Goal: Task Accomplishment & Management: Complete application form

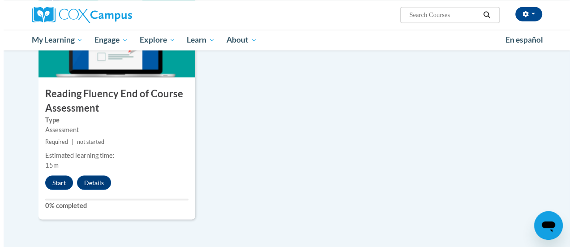
scroll to position [743, 0]
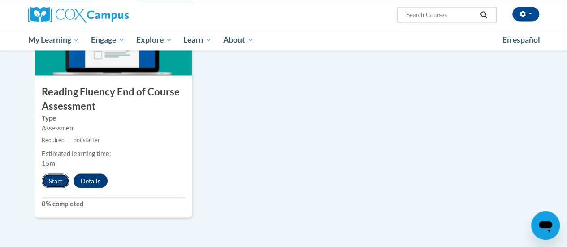
click at [55, 184] on button "Start" at bounding box center [56, 180] width 28 height 14
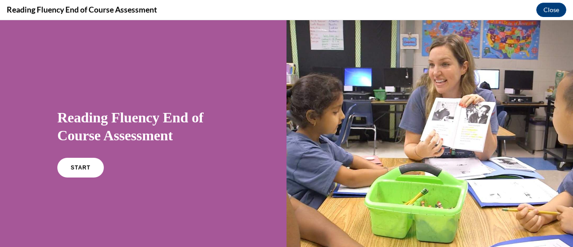
scroll to position [0, 0]
click at [82, 171] on link "START" at bounding box center [80, 167] width 49 height 21
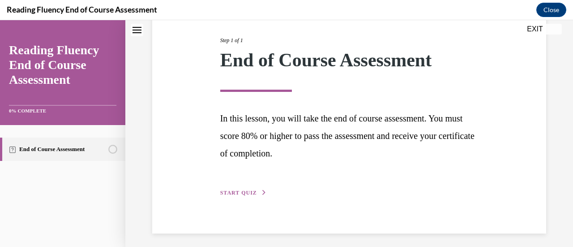
scroll to position [113, 0]
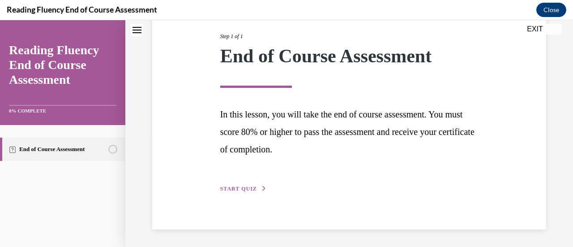
click at [249, 188] on span "START QUIZ" at bounding box center [238, 188] width 37 height 6
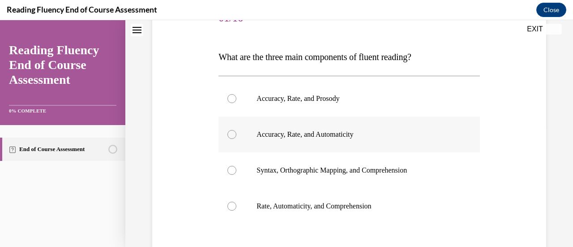
scroll to position [126, 0]
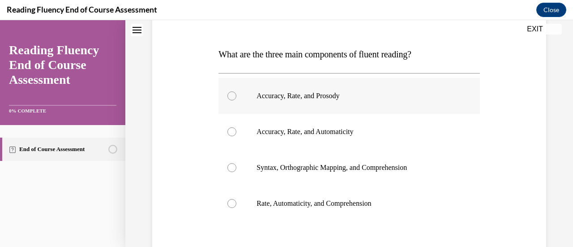
click at [322, 99] on p "Accuracy, Rate, and Prosody" at bounding box center [357, 95] width 201 height 9
click at [237, 99] on input "Accuracy, Rate, and Prosody" at bounding box center [232, 95] width 9 height 9
radio input "true"
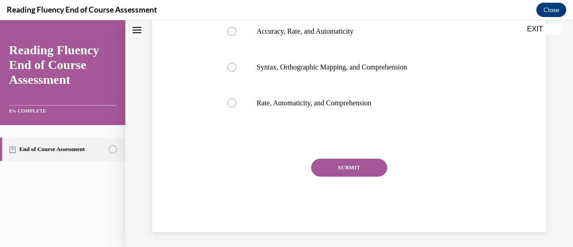
scroll to position [228, 0]
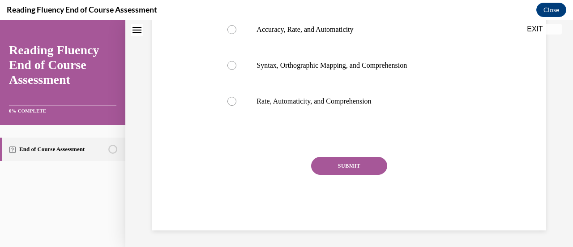
click at [350, 163] on button "SUBMIT" at bounding box center [349, 166] width 76 height 18
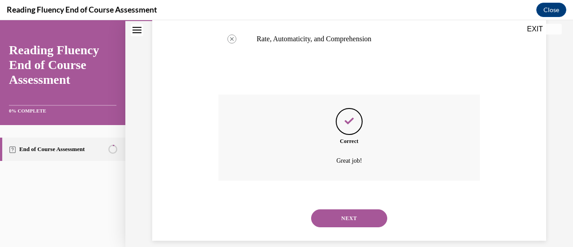
scroll to position [302, 0]
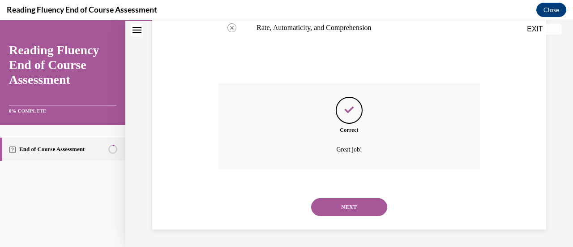
click at [340, 202] on button "NEXT" at bounding box center [349, 207] width 76 height 18
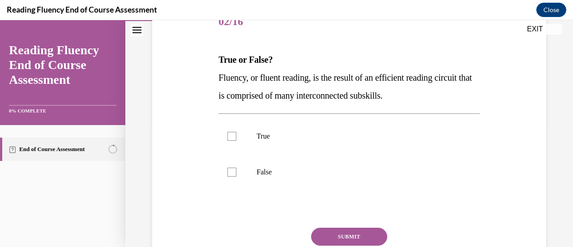
scroll to position [121, 0]
click at [277, 146] on label "True" at bounding box center [349, 136] width 261 height 36
click at [237, 140] on input "True" at bounding box center [232, 135] width 9 height 9
checkbox input "true"
click at [340, 240] on button "SUBMIT" at bounding box center [349, 236] width 76 height 18
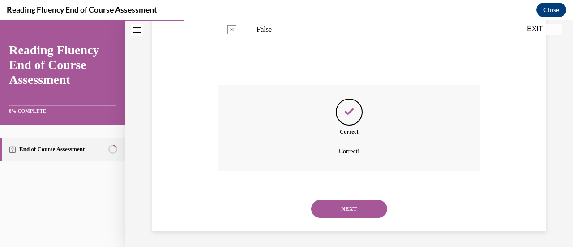
scroll to position [264, 0]
click at [337, 204] on button "NEXT" at bounding box center [349, 207] width 76 height 18
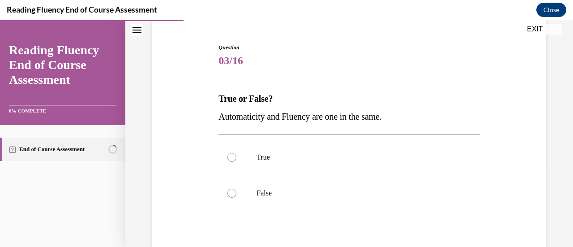
scroll to position [82, 0]
click at [306, 202] on label "False" at bounding box center [349, 193] width 261 height 36
click at [237, 197] on input "False" at bounding box center [232, 192] width 9 height 9
radio input "true"
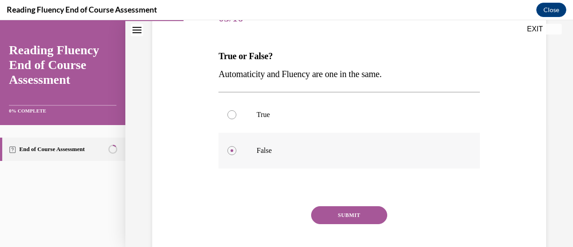
scroll to position [125, 0]
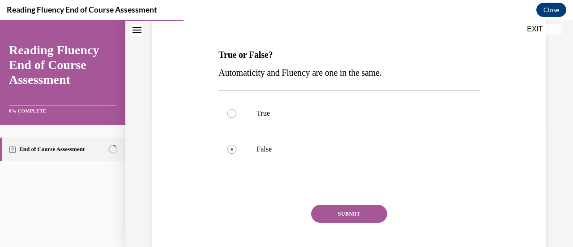
click at [322, 215] on button "SUBMIT" at bounding box center [349, 214] width 76 height 18
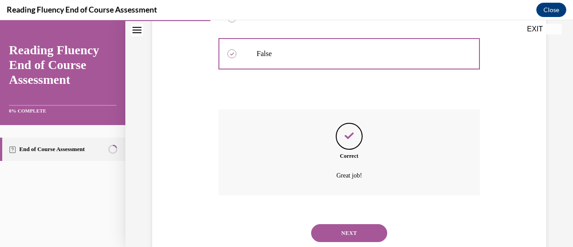
scroll to position [246, 0]
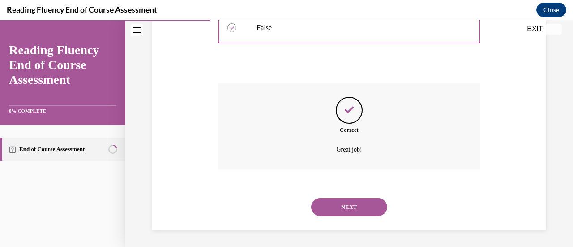
click at [326, 204] on button "NEXT" at bounding box center [349, 207] width 76 height 18
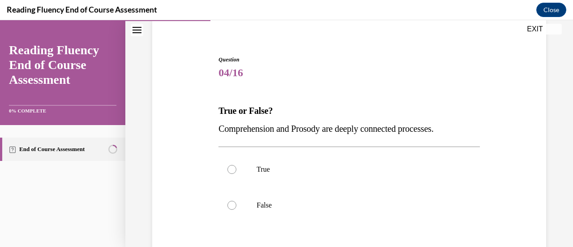
scroll to position [69, 0]
click at [308, 204] on p "False" at bounding box center [357, 204] width 201 height 9
click at [237, 204] on input "False" at bounding box center [232, 204] width 9 height 9
radio input "true"
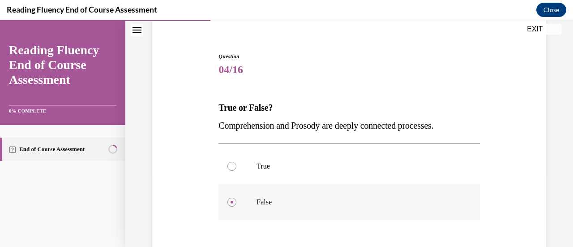
scroll to position [74, 0]
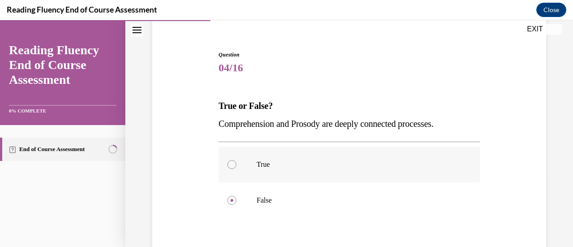
click at [310, 164] on p "True" at bounding box center [357, 164] width 201 height 9
click at [237, 164] on input "True" at bounding box center [232, 164] width 9 height 9
radio input "true"
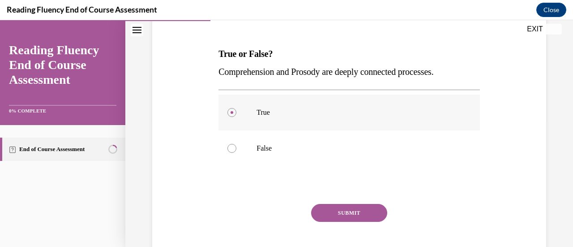
scroll to position [127, 0]
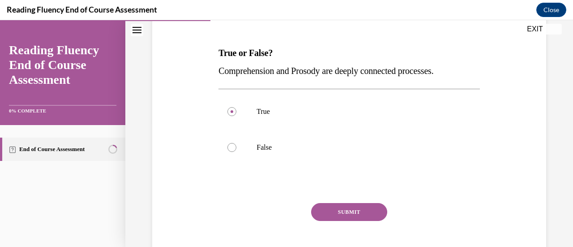
click at [338, 209] on button "SUBMIT" at bounding box center [349, 212] width 76 height 18
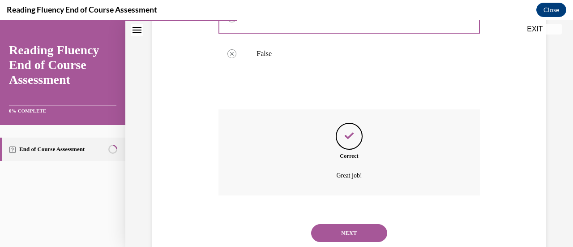
scroll to position [246, 0]
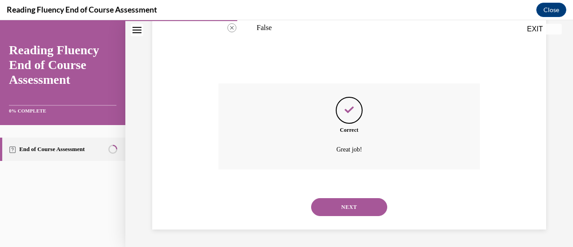
click at [334, 207] on button "NEXT" at bounding box center [349, 207] width 76 height 18
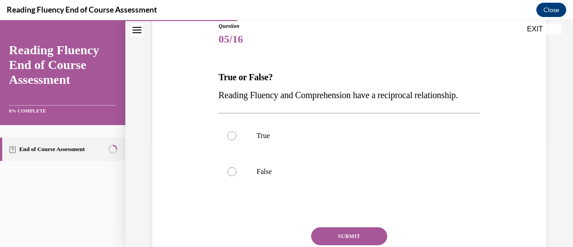
scroll to position [105, 0]
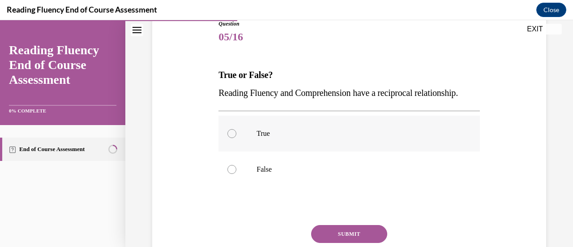
click at [331, 151] on label "True" at bounding box center [349, 134] width 261 height 36
click at [237, 138] on input "True" at bounding box center [232, 133] width 9 height 9
radio input "true"
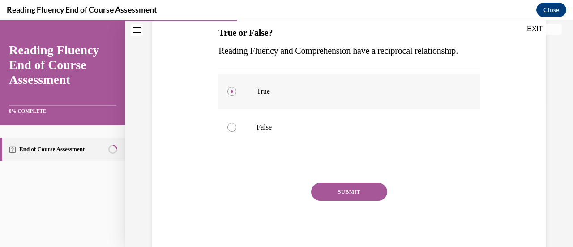
scroll to position [147, 0]
click at [333, 200] on button "SUBMIT" at bounding box center [349, 191] width 76 height 18
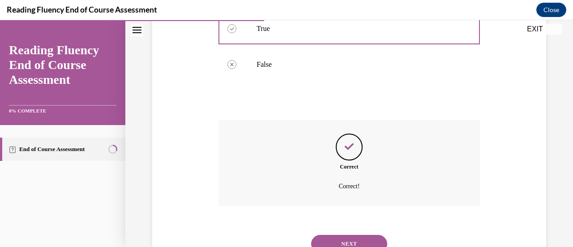
scroll to position [264, 0]
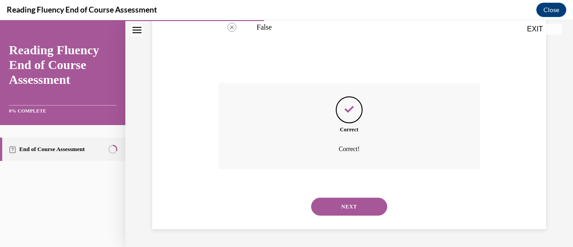
click at [328, 211] on button "NEXT" at bounding box center [349, 207] width 76 height 18
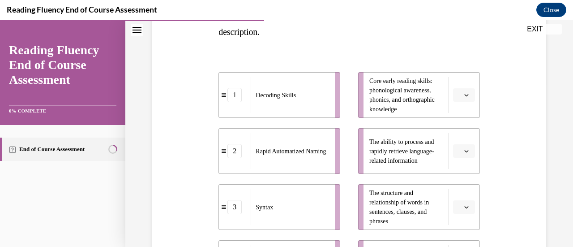
scroll to position [168, 0]
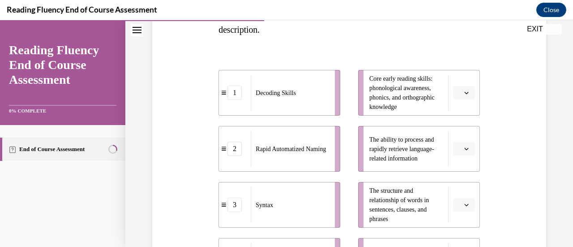
click at [459, 150] on span "Please select an option" at bounding box center [460, 148] width 3 height 9
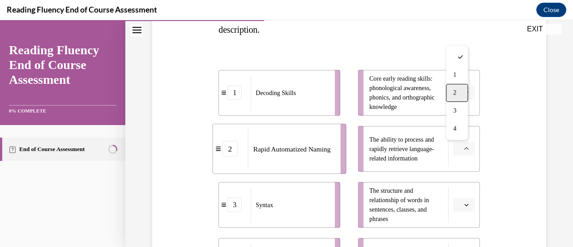
click at [452, 92] on div "2" at bounding box center [457, 93] width 22 height 18
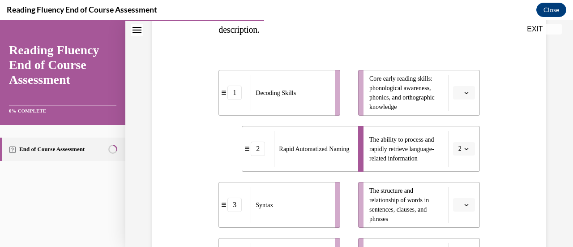
click at [462, 88] on button "button" at bounding box center [464, 92] width 22 height 13
click at [460, 129] on div "1" at bounding box center [457, 130] width 22 height 18
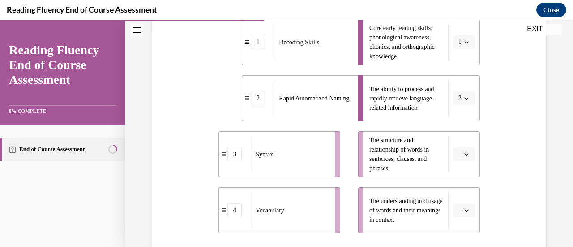
scroll to position [219, 0]
click at [464, 152] on span "button" at bounding box center [467, 154] width 6 height 6
click at [451, 117] on div "3" at bounding box center [457, 116] width 22 height 18
click at [459, 214] on button "button" at bounding box center [464, 209] width 22 height 13
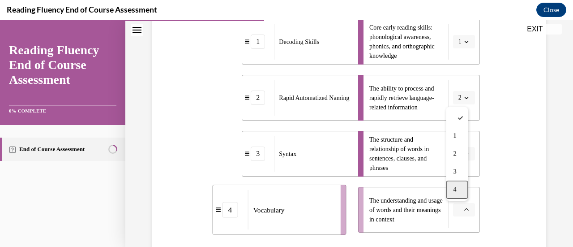
click at [455, 191] on span "4" at bounding box center [454, 189] width 3 height 7
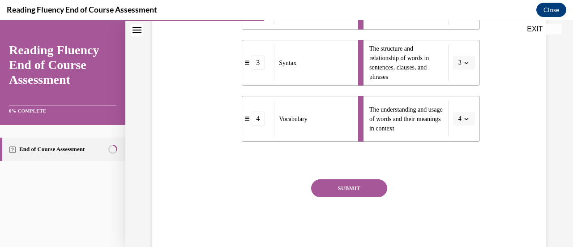
scroll to position [311, 0]
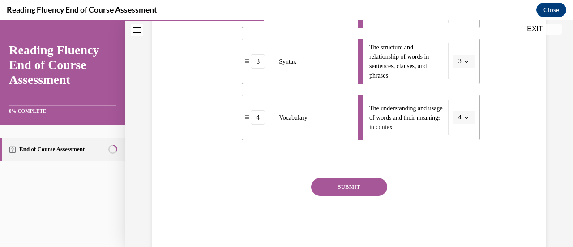
click at [349, 185] on button "SUBMIT" at bounding box center [349, 187] width 76 height 18
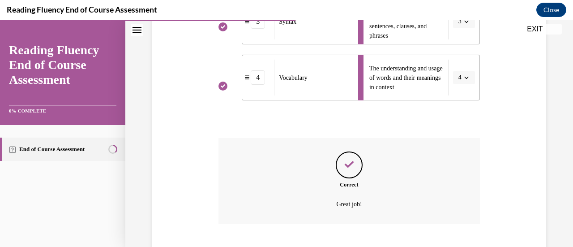
scroll to position [406, 0]
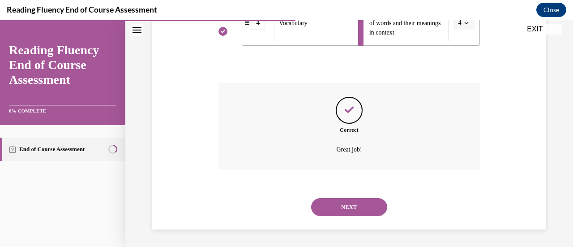
click at [334, 203] on button "NEXT" at bounding box center [349, 207] width 76 height 18
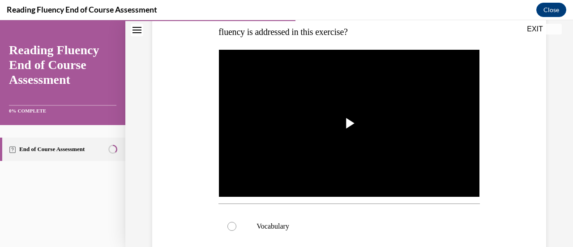
scroll to position [166, 0]
click at [349, 123] on span "Video player" at bounding box center [349, 123] width 0 height 0
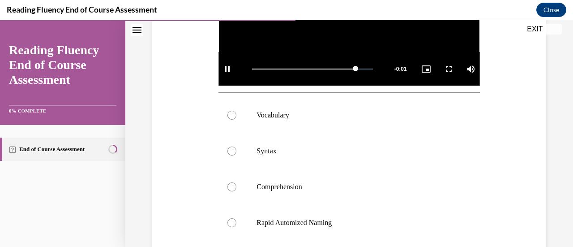
scroll to position [277, 0]
click at [332, 142] on label "Syntax" at bounding box center [349, 151] width 261 height 36
click at [237, 147] on input "Syntax" at bounding box center [232, 151] width 9 height 9
radio input "true"
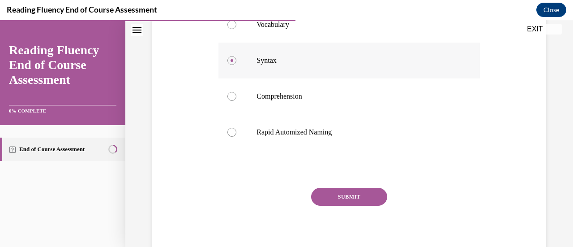
scroll to position [368, 0]
click at [321, 189] on button "SUBMIT" at bounding box center [349, 196] width 76 height 18
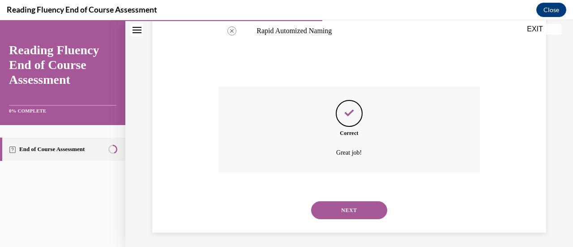
scroll to position [469, 0]
click at [339, 207] on button "NEXT" at bounding box center [349, 210] width 76 height 18
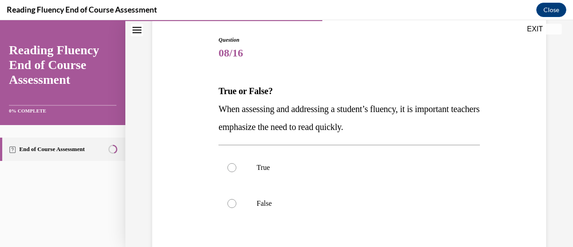
scroll to position [91, 0]
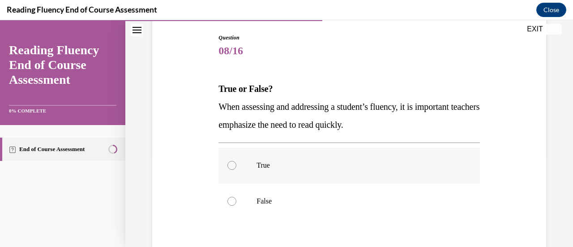
click at [342, 172] on label "True" at bounding box center [349, 165] width 261 height 36
click at [237, 170] on input "True" at bounding box center [232, 165] width 9 height 9
radio input "true"
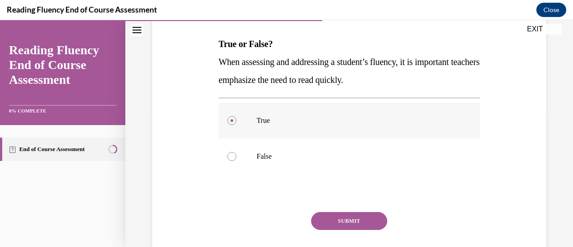
scroll to position [142, 0]
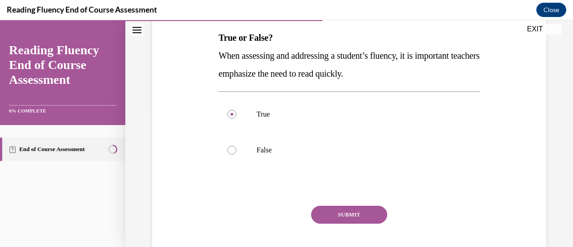
click at [334, 207] on button "SUBMIT" at bounding box center [349, 215] width 76 height 18
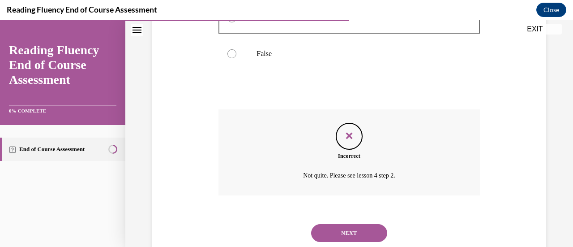
scroll to position [264, 0]
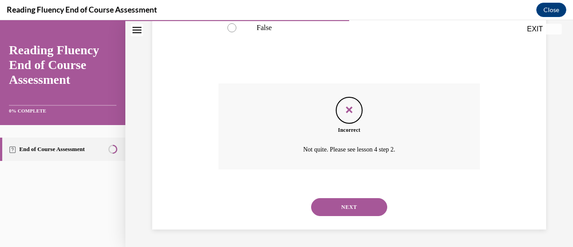
click at [334, 207] on button "NEXT" at bounding box center [349, 207] width 76 height 18
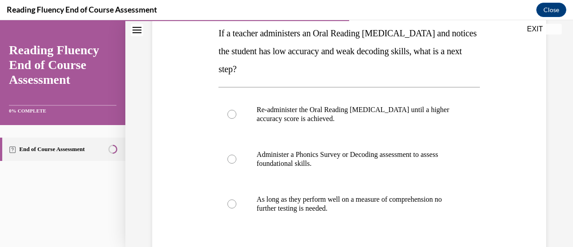
scroll to position [148, 0]
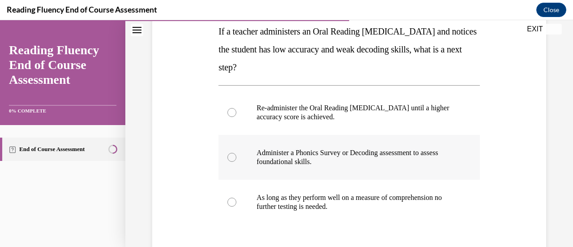
click at [346, 165] on p "Administer a Phonics Survey or Decoding assessment to assess foundational skill…" at bounding box center [357, 157] width 201 height 18
click at [237, 162] on input "Administer a Phonics Survey or Decoding assessment to assess foundational skill…" at bounding box center [232, 157] width 9 height 9
radio input "true"
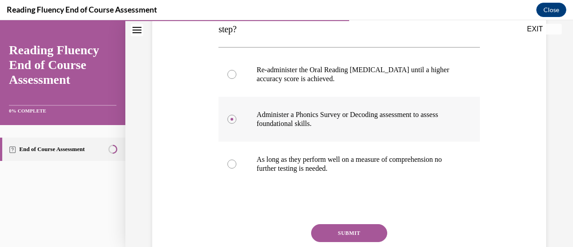
scroll to position [195, 0]
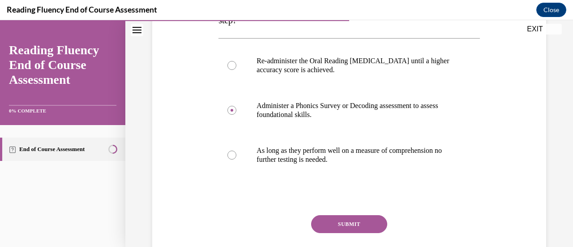
click at [334, 216] on button "SUBMIT" at bounding box center [349, 224] width 76 height 18
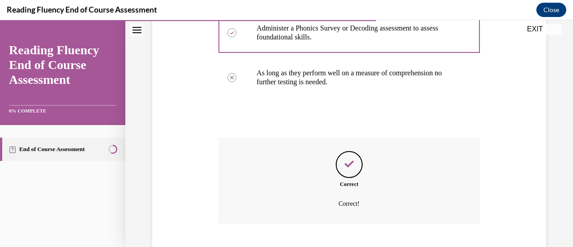
scroll to position [327, 0]
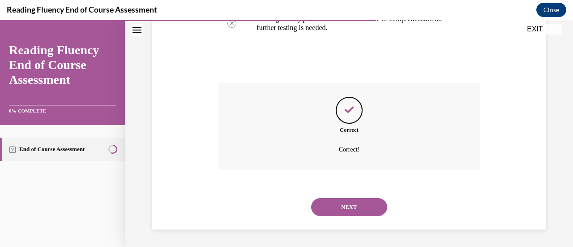
click at [328, 207] on button "NEXT" at bounding box center [349, 207] width 76 height 18
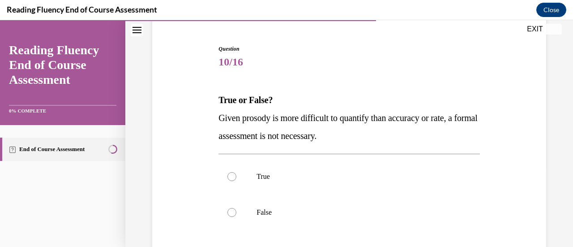
scroll to position [80, 0]
click at [324, 221] on label "False" at bounding box center [349, 212] width 261 height 36
click at [237, 216] on input "False" at bounding box center [232, 211] width 9 height 9
radio input "true"
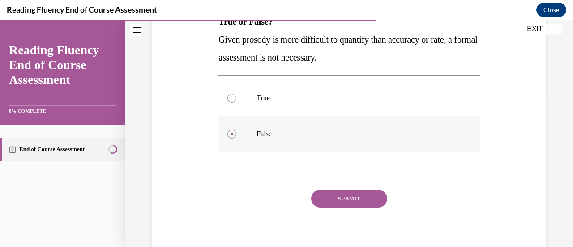
scroll to position [160, 0]
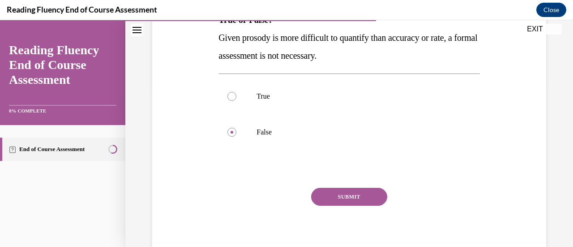
click at [324, 202] on button "SUBMIT" at bounding box center [349, 197] width 76 height 18
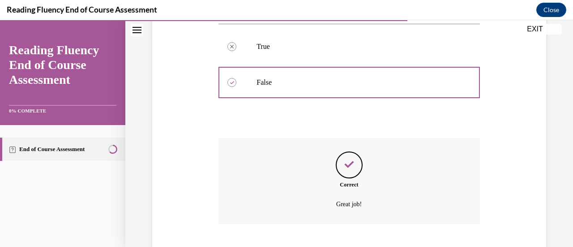
scroll to position [264, 0]
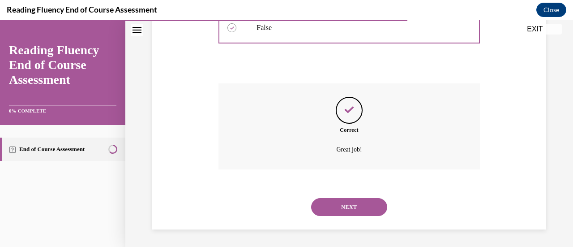
click at [324, 208] on button "NEXT" at bounding box center [349, 207] width 76 height 18
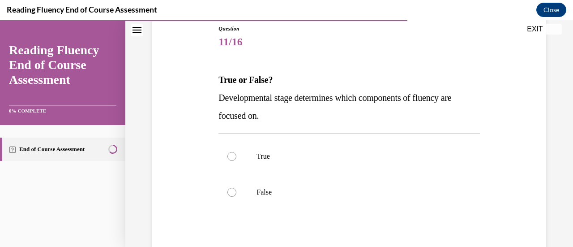
scroll to position [100, 0]
click at [327, 167] on label "True" at bounding box center [349, 156] width 261 height 36
click at [237, 160] on input "True" at bounding box center [232, 155] width 9 height 9
radio input "true"
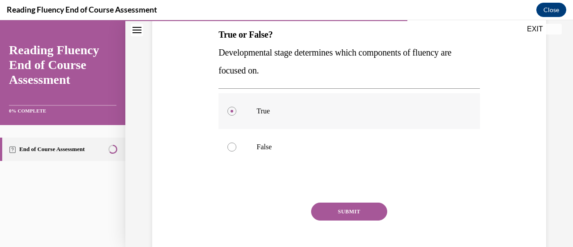
scroll to position [147, 0]
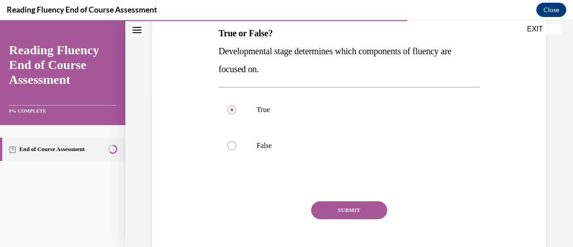
click at [325, 207] on button "SUBMIT" at bounding box center [349, 210] width 76 height 18
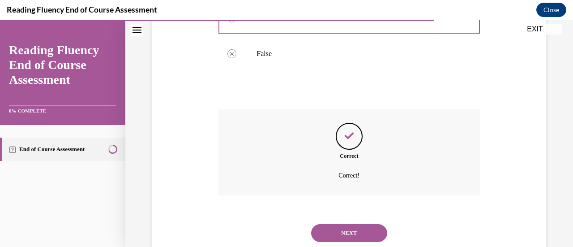
scroll to position [264, 0]
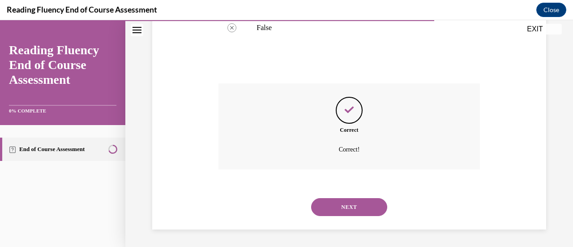
click at [324, 212] on button "NEXT" at bounding box center [349, 207] width 76 height 18
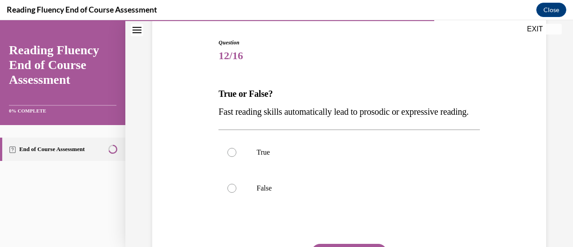
scroll to position [91, 0]
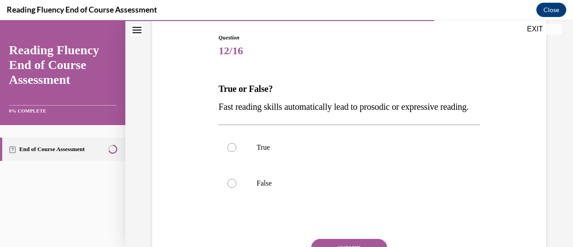
click at [324, 201] on label "False" at bounding box center [349, 183] width 261 height 36
click at [237, 188] on input "False" at bounding box center [232, 183] width 9 height 9
radio input "true"
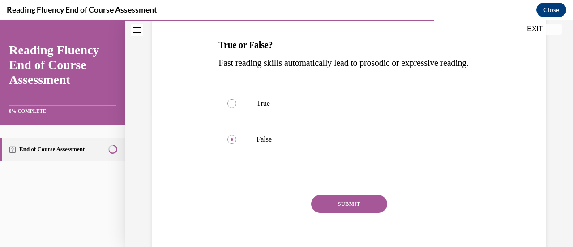
click at [324, 213] on button "SUBMIT" at bounding box center [349, 204] width 76 height 18
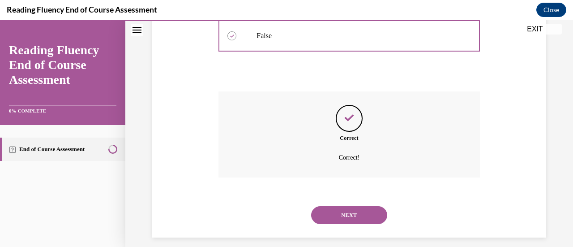
scroll to position [264, 0]
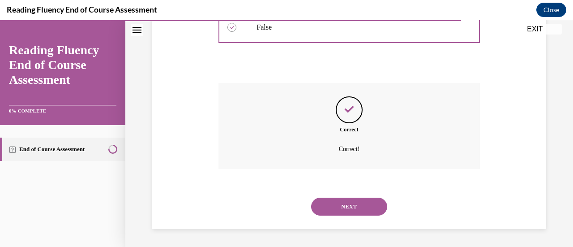
click at [326, 213] on button "NEXT" at bounding box center [349, 207] width 76 height 18
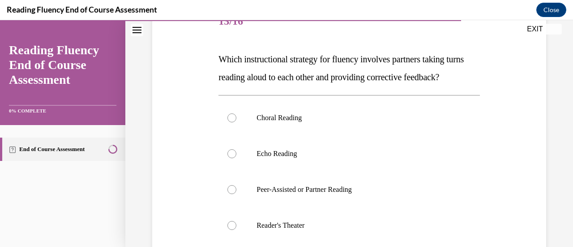
scroll to position [121, 0]
click at [326, 207] on label "Peer-Assisted or Partner Reading" at bounding box center [349, 189] width 261 height 36
click at [237, 193] on input "Peer-Assisted or Partner Reading" at bounding box center [232, 188] width 9 height 9
radio input "true"
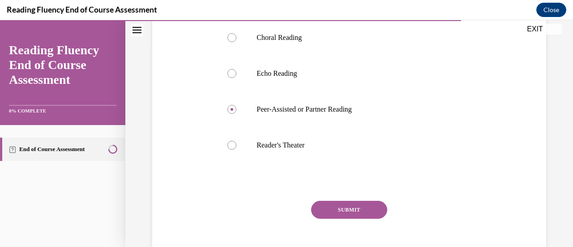
click at [327, 219] on button "SUBMIT" at bounding box center [349, 210] width 76 height 18
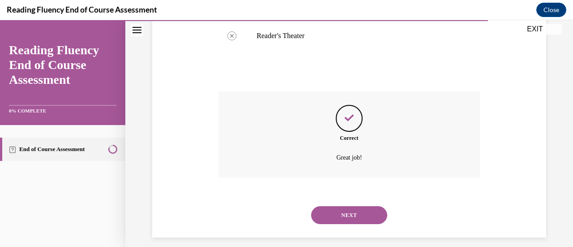
scroll to position [336, 0]
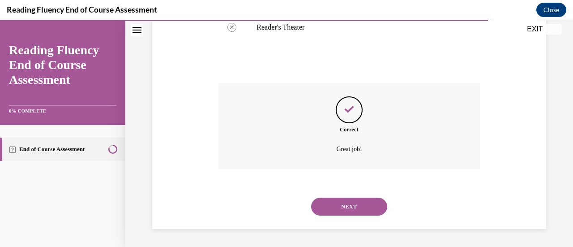
click at [326, 211] on button "NEXT" at bounding box center [349, 207] width 76 height 18
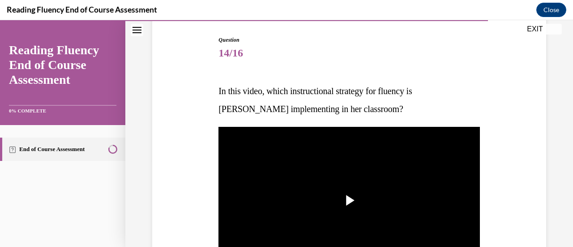
scroll to position [90, 0]
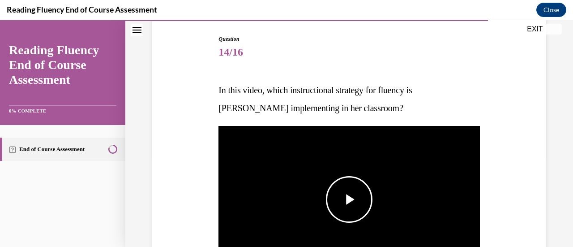
click at [349, 199] on span "Video player" at bounding box center [349, 199] width 0 height 0
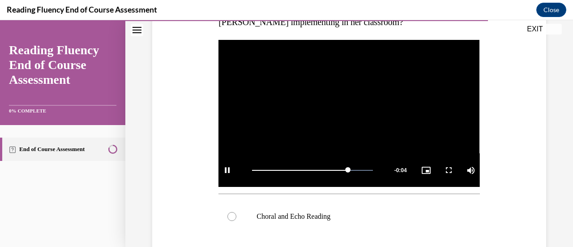
scroll to position [176, 0]
click at [336, 216] on p "Choral and Echo Reading" at bounding box center [357, 216] width 201 height 9
click at [237, 216] on input "Choral and Echo Reading" at bounding box center [232, 216] width 9 height 9
radio input "true"
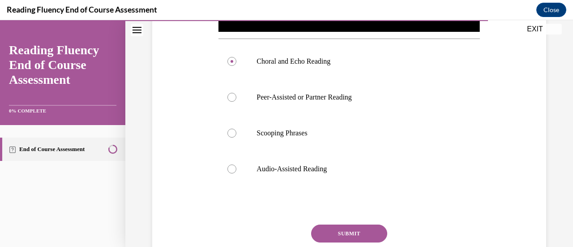
click at [333, 228] on button "SUBMIT" at bounding box center [349, 233] width 76 height 18
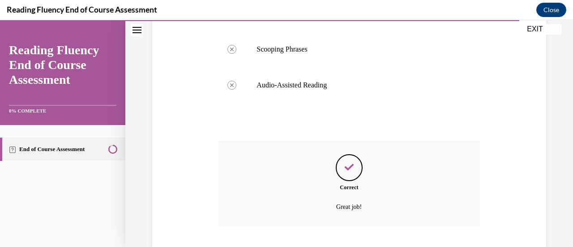
scroll to position [469, 0]
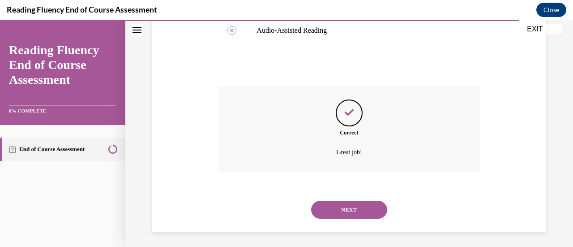
click at [345, 207] on button "NEXT" at bounding box center [349, 210] width 76 height 18
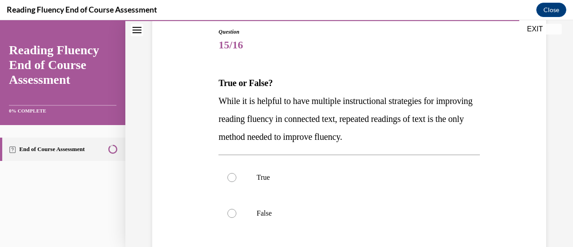
scroll to position [117, 0]
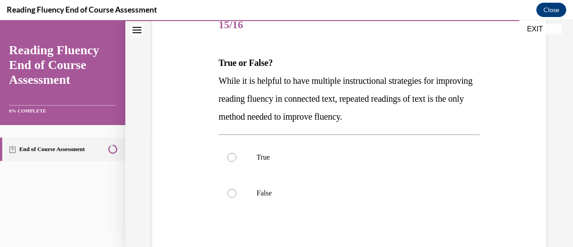
click at [345, 207] on label "False" at bounding box center [349, 193] width 261 height 36
click at [237, 198] on input "False" at bounding box center [232, 193] width 9 height 9
radio input "true"
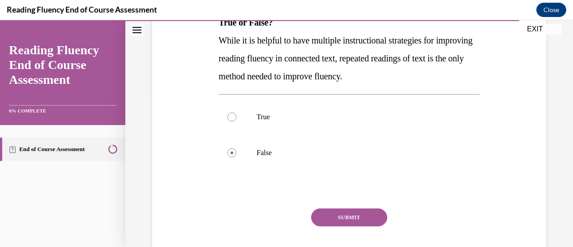
scroll to position [158, 0]
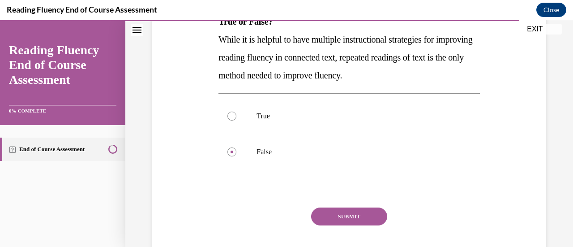
click at [345, 218] on button "SUBMIT" at bounding box center [349, 216] width 76 height 18
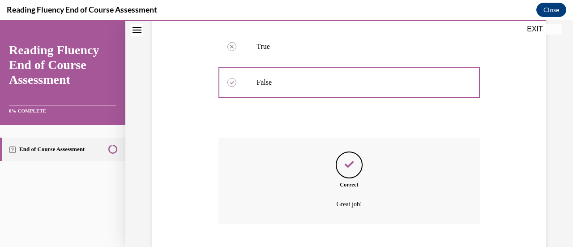
scroll to position [282, 0]
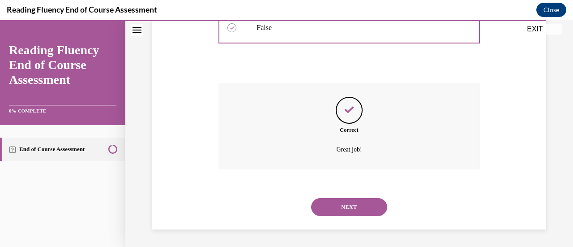
click at [316, 211] on button "NEXT" at bounding box center [349, 207] width 76 height 18
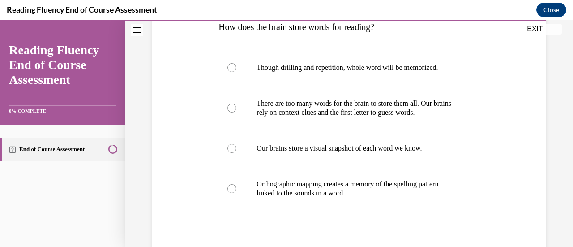
scroll to position [153, 0]
click at [393, 162] on label "Our brains store a visual snapshot of each word we know." at bounding box center [349, 148] width 261 height 36
click at [237, 152] on input "Our brains store a visual snapshot of each word we know." at bounding box center [232, 147] width 9 height 9
radio input "true"
click at [385, 176] on label "Orthographic mapping creates a memory of the spelling pattern linked to the sou…" at bounding box center [349, 188] width 261 height 45
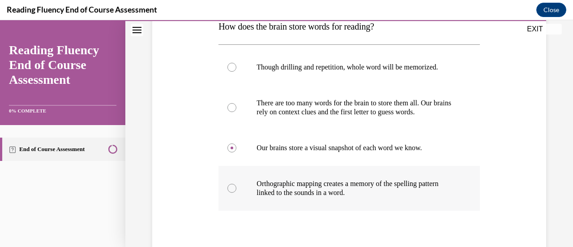
click at [237, 184] on input "Orthographic mapping creates a memory of the spelling pattern linked to the sou…" at bounding box center [232, 188] width 9 height 9
radio input "true"
click at [385, 176] on label "Orthographic mapping creates a memory of the spelling pattern linked to the sou…" at bounding box center [349, 188] width 261 height 45
click at [237, 184] on input "Orthographic mapping creates a memory of the spelling pattern linked to the sou…" at bounding box center [232, 188] width 9 height 9
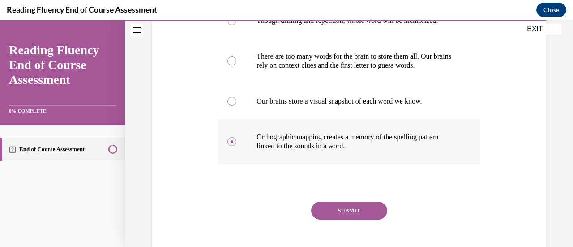
scroll to position [206, 0]
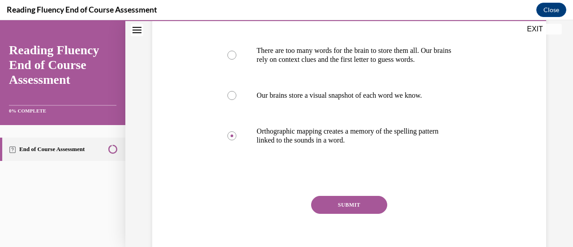
click at [363, 201] on button "SUBMIT" at bounding box center [349, 205] width 76 height 18
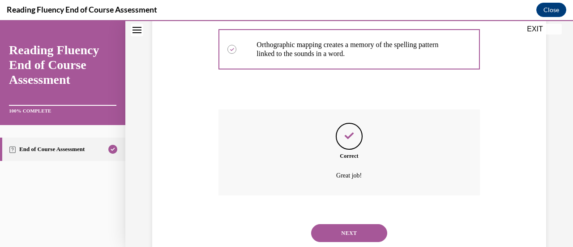
scroll to position [318, 0]
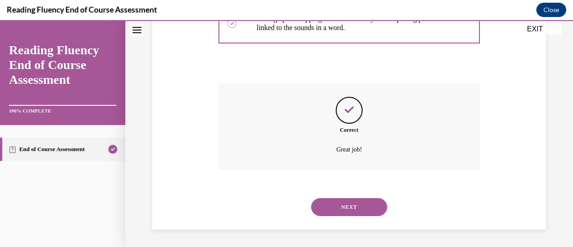
click at [347, 210] on button "NEXT" at bounding box center [349, 207] width 76 height 18
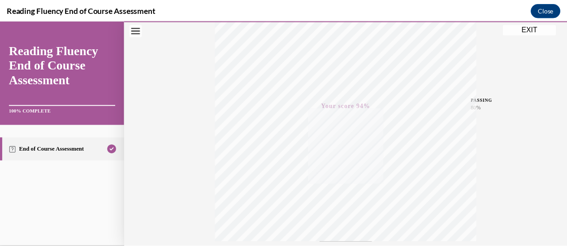
scroll to position [156, 0]
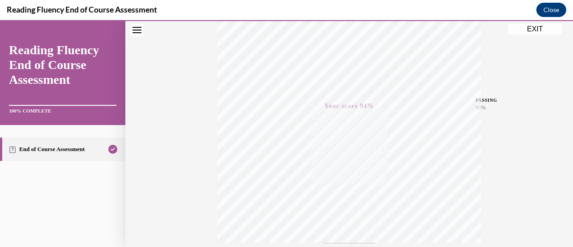
click at [525, 30] on button "EXIT" at bounding box center [535, 29] width 54 height 11
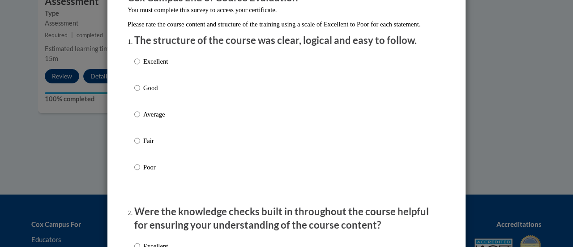
scroll to position [92, 0]
click at [134, 92] on input "Good" at bounding box center [137, 87] width 6 height 10
radio input "true"
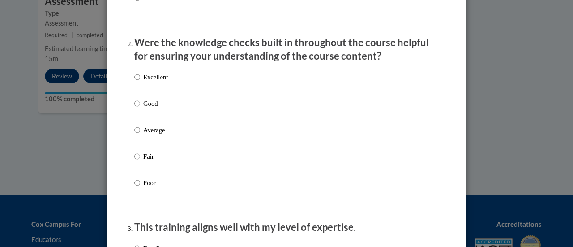
scroll to position [267, 0]
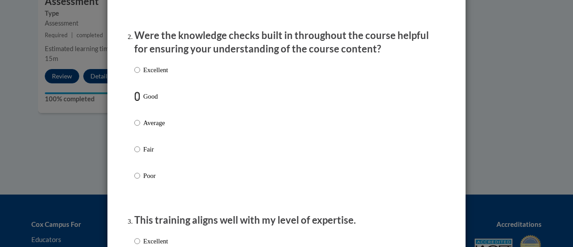
click at [134, 101] on input "Good" at bounding box center [137, 96] width 6 height 10
radio input "true"
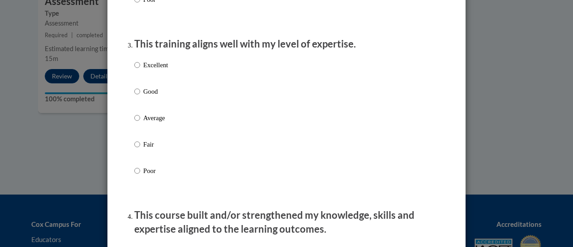
scroll to position [444, 0]
click at [134, 122] on input "Average" at bounding box center [137, 117] width 6 height 10
radio input "true"
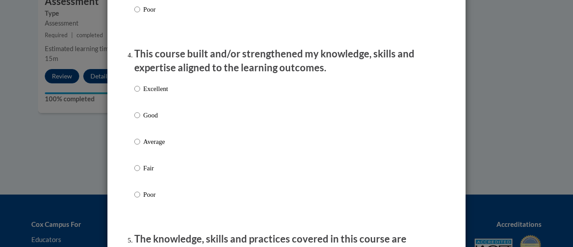
scroll to position [633, 0]
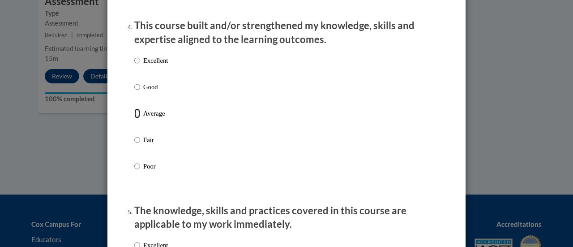
click at [136, 118] on input "Average" at bounding box center [137, 113] width 6 height 10
radio input "true"
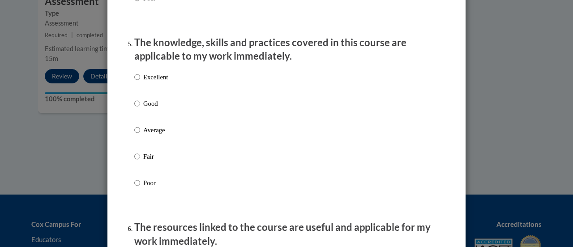
scroll to position [802, 0]
click at [134, 134] on input "Average" at bounding box center [137, 130] width 6 height 10
radio input "true"
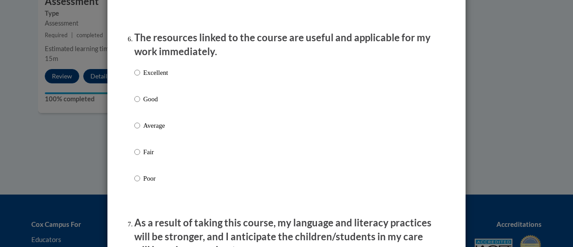
scroll to position [995, 0]
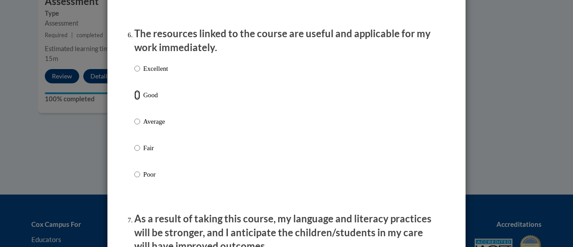
click at [134, 100] on input "Good" at bounding box center [137, 95] width 6 height 10
radio input "true"
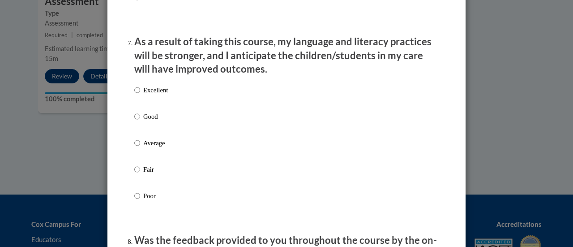
scroll to position [1172, 0]
click at [134, 147] on input "Average" at bounding box center [137, 143] width 6 height 10
radio input "true"
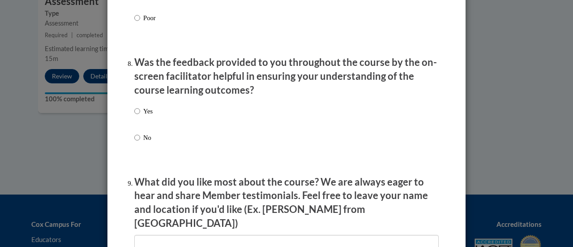
scroll to position [1350, 0]
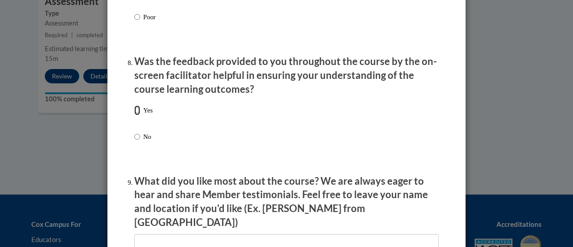
click at [134, 115] on input "Yes" at bounding box center [137, 110] width 6 height 10
radio input "true"
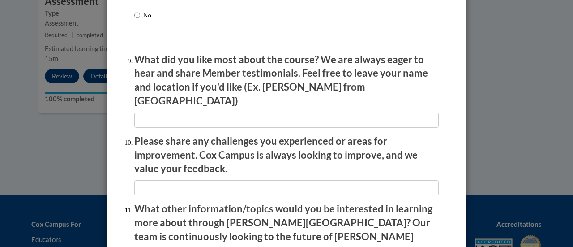
scroll to position [1472, 0]
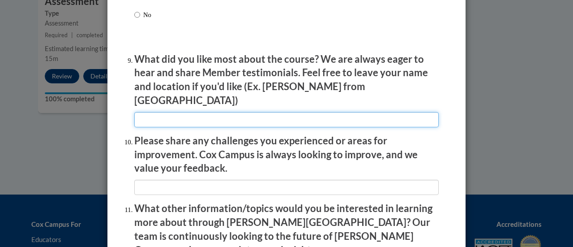
click at [198, 117] on input "textbox" at bounding box center [286, 119] width 305 height 15
type input "The examples used"
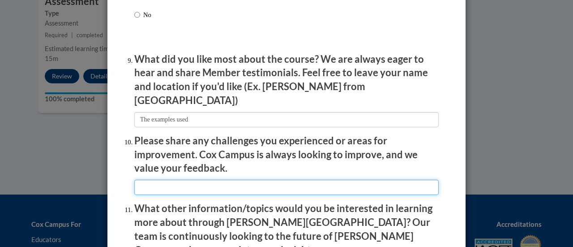
click at [188, 180] on input "textbox" at bounding box center [286, 187] width 305 height 15
type input "Information overload"
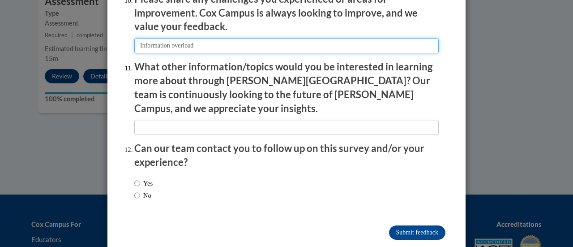
scroll to position [1616, 0]
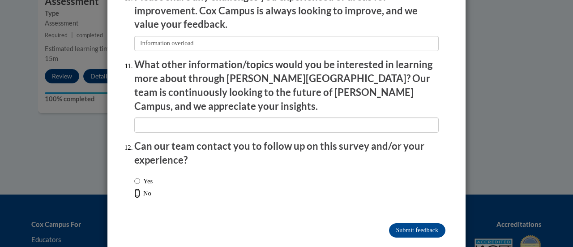
click at [135, 188] on input "No" at bounding box center [137, 193] width 6 height 10
radio input "true"
click at [400, 223] on input "Submit feedback" at bounding box center [417, 230] width 56 height 14
